Goal: Check status: Check status

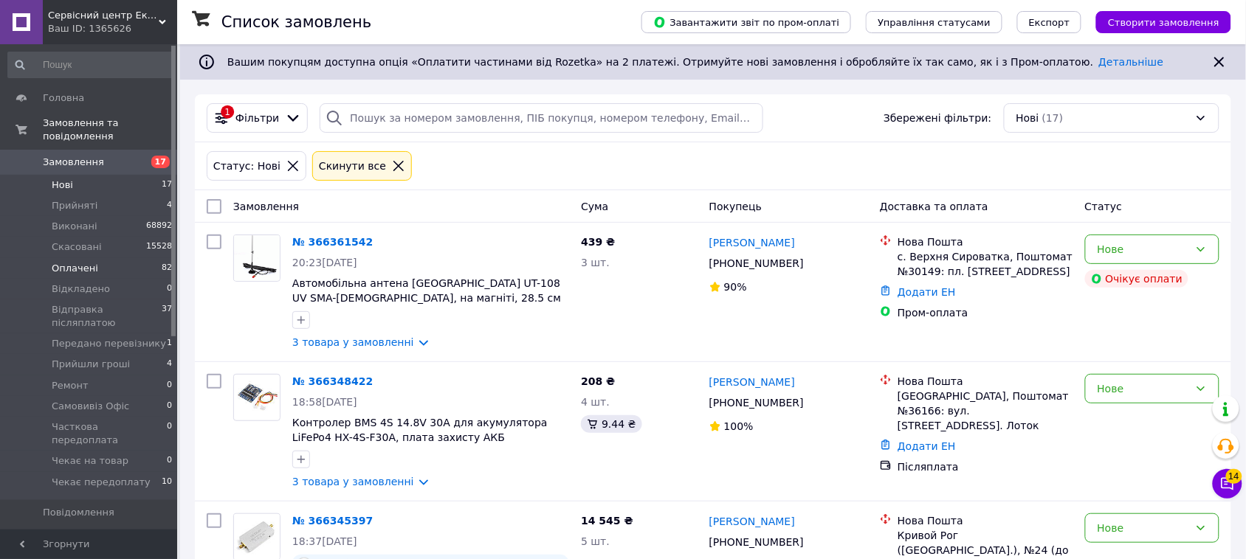
click at [138, 258] on li "Оплачені 82" at bounding box center [90, 268] width 181 height 21
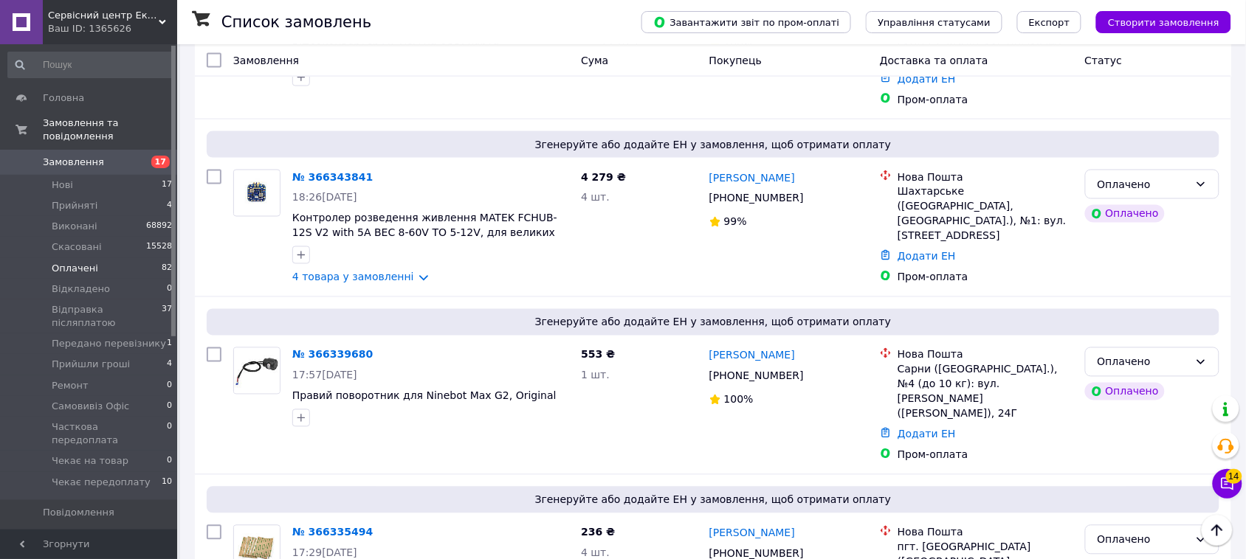
scroll to position [646, 0]
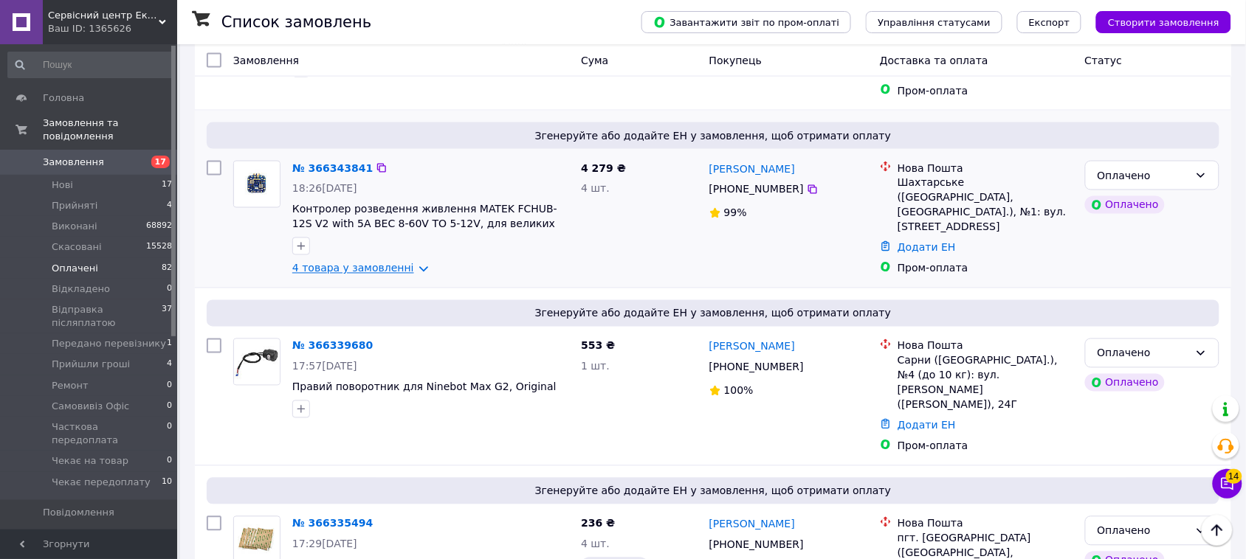
click at [404, 263] on link "4 товара у замовленні" at bounding box center [353, 269] width 122 height 12
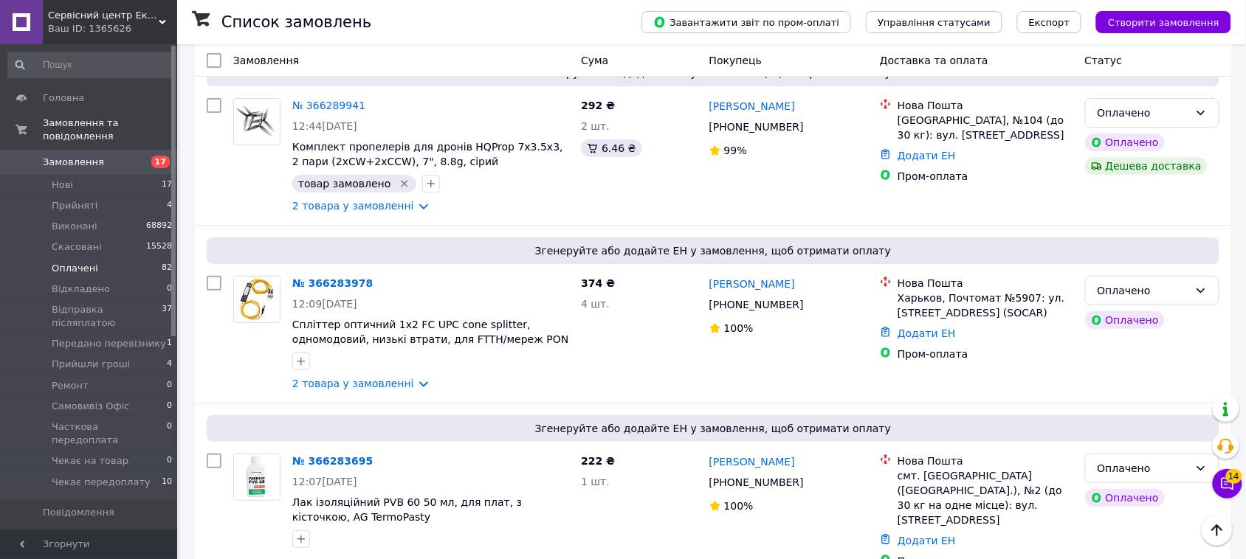
scroll to position [3277, 0]
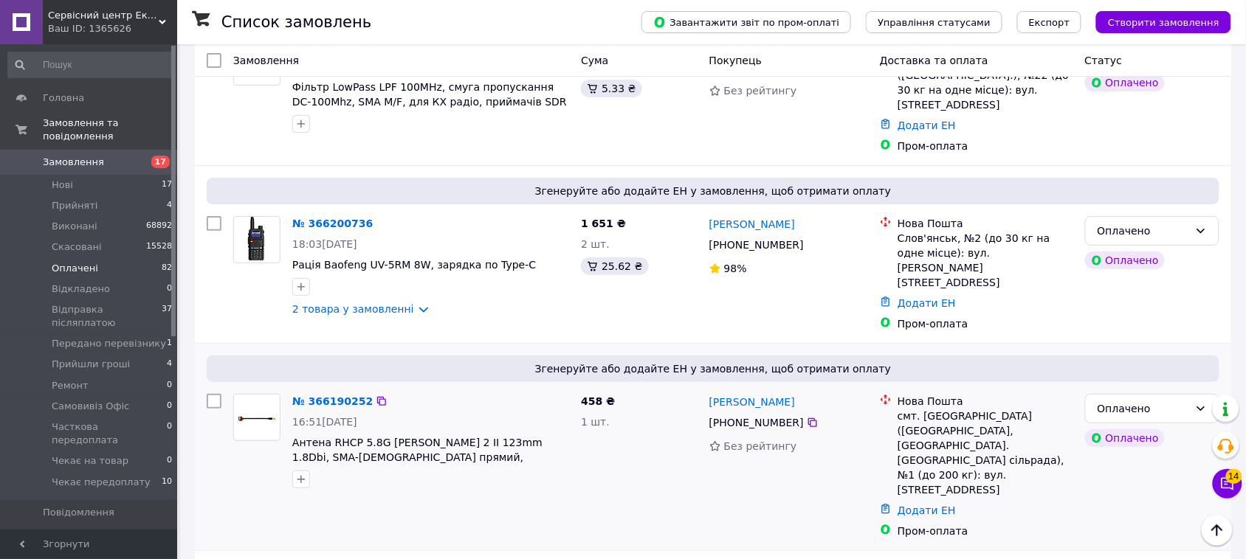
scroll to position [1752, 0]
